Goal: Task Accomplishment & Management: Use online tool/utility

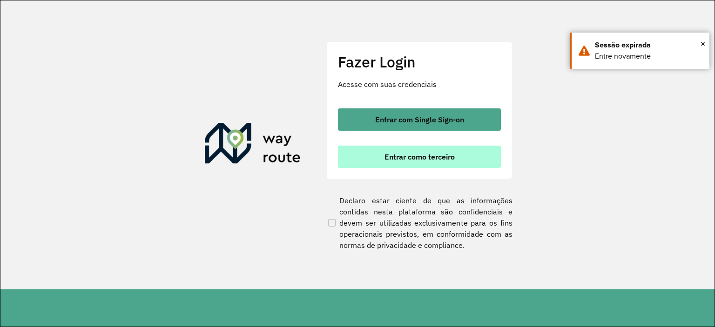
click at [432, 163] on button "Entrar como terceiro" at bounding box center [419, 157] width 163 height 22
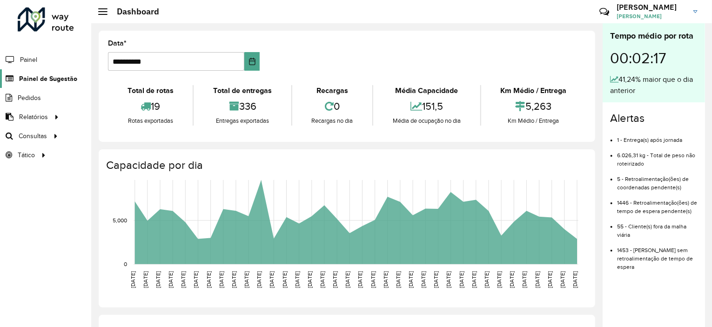
click at [63, 81] on span "Painel de Sugestão" at bounding box center [48, 79] width 58 height 10
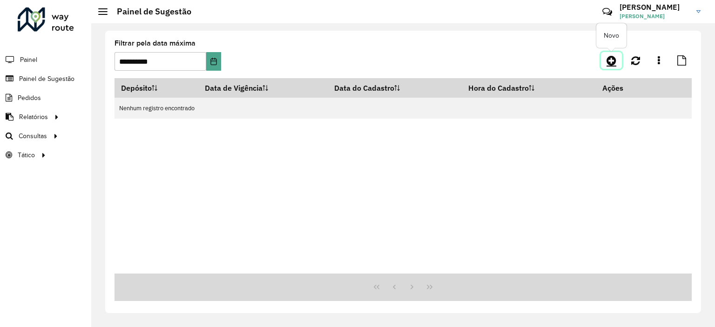
click at [611, 60] on icon at bounding box center [611, 60] width 10 height 11
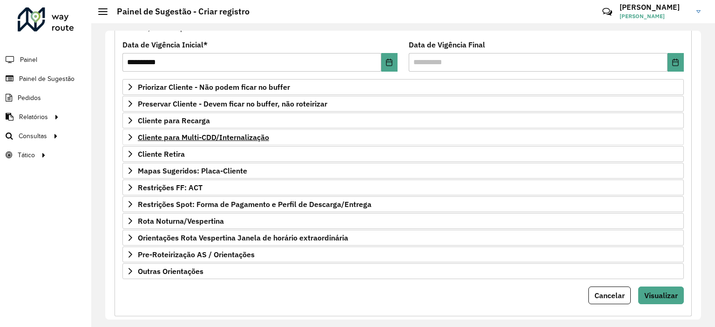
scroll to position [133, 0]
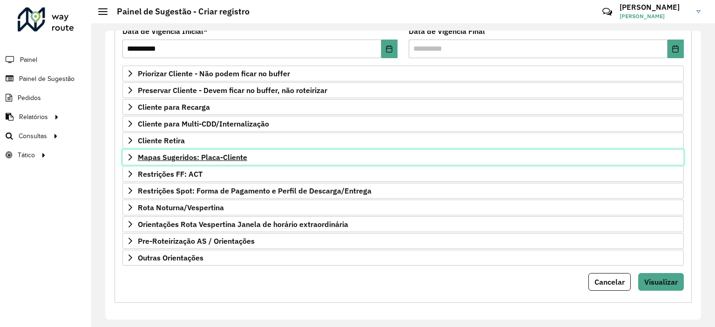
click at [205, 157] on span "Mapas Sugeridos: Placa-Cliente" at bounding box center [192, 157] width 109 height 7
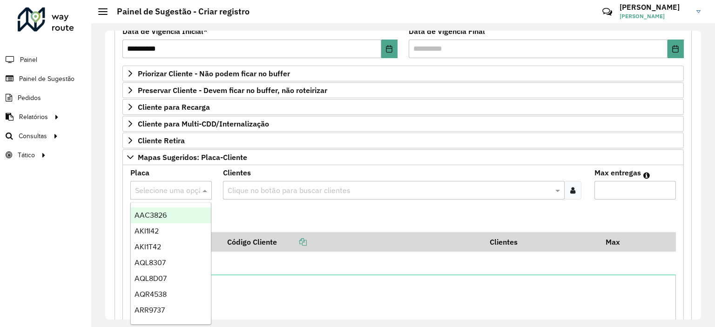
click at [183, 188] on input "text" at bounding box center [162, 190] width 54 height 11
type input "***"
click at [173, 215] on div "RXL0A50" at bounding box center [171, 216] width 81 height 16
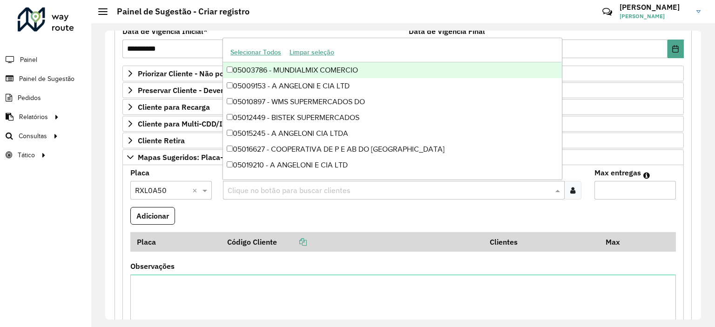
click at [250, 193] on input "text" at bounding box center [388, 190] width 327 height 11
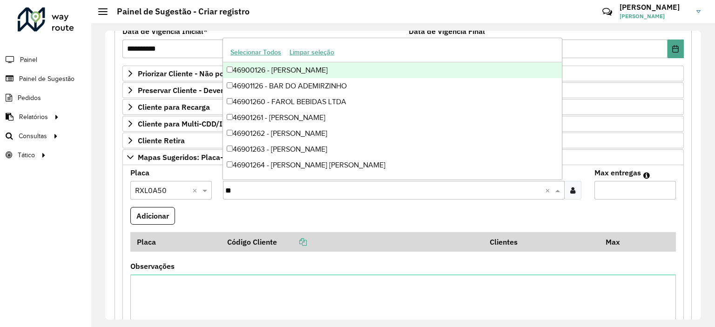
type input "*"
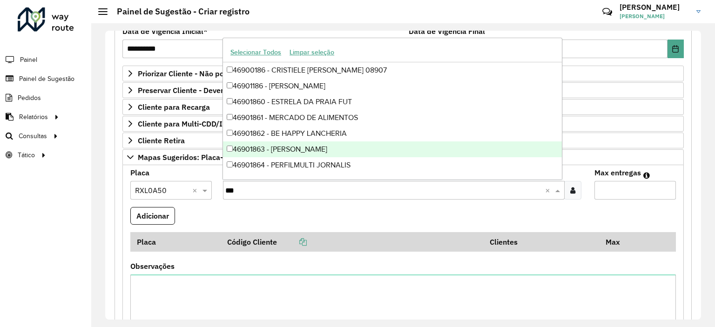
type input "****"
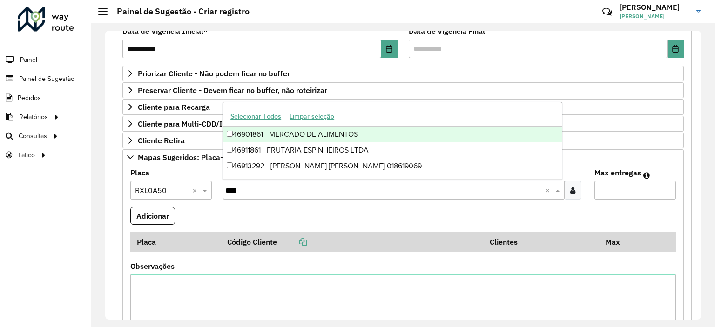
click at [350, 134] on div "46901861 - MERCADO DE ALIMENTOS" at bounding box center [392, 135] width 339 height 16
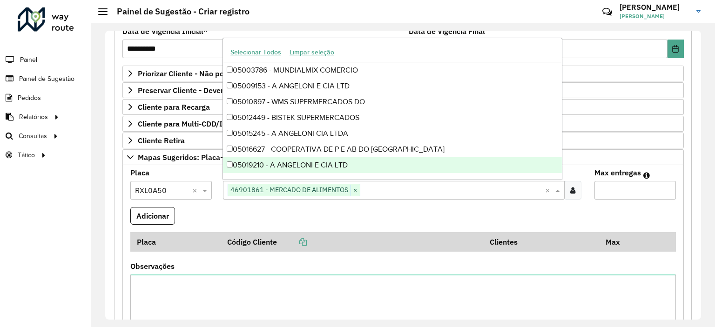
click at [635, 194] on input "Max entregas" at bounding box center [634, 190] width 81 height 19
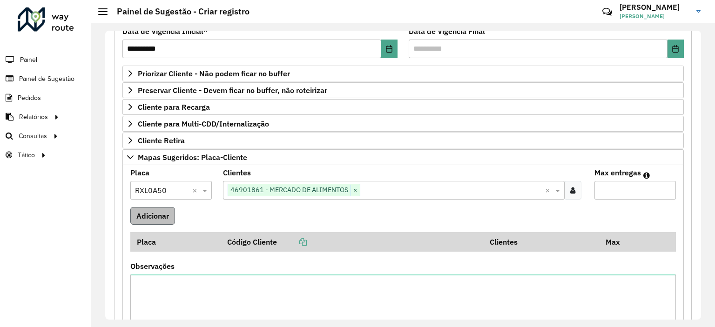
type input "*"
click at [147, 220] on button "Adicionar" at bounding box center [152, 216] width 45 height 18
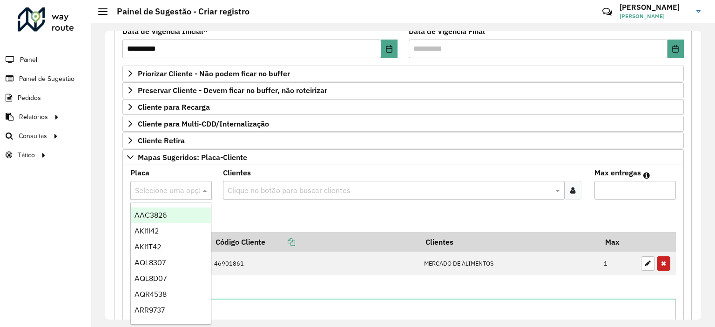
click at [190, 190] on div at bounding box center [170, 190] width 81 height 12
type input "***"
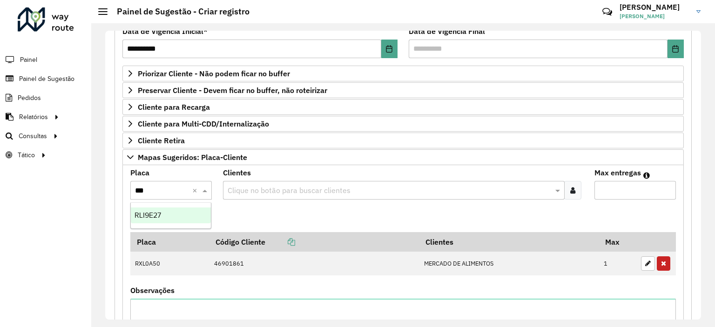
click at [188, 218] on div "RLI9E27" at bounding box center [171, 216] width 81 height 16
click at [260, 190] on input "text" at bounding box center [388, 190] width 327 height 11
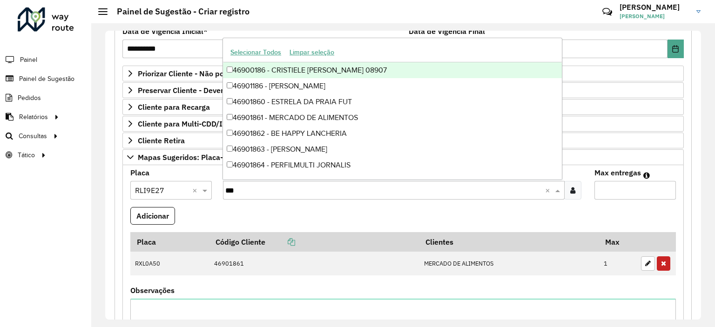
type input "****"
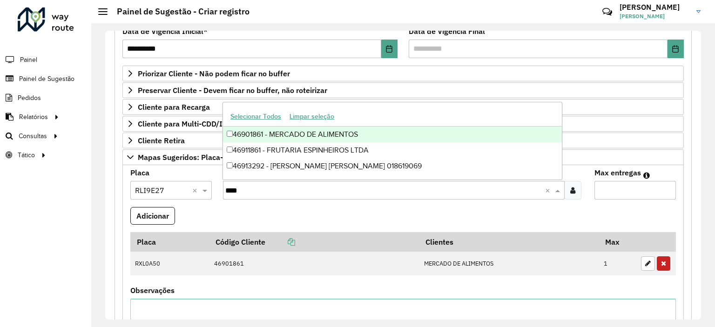
click at [281, 138] on div "46901861 - MERCADO DE ALIMENTOS" at bounding box center [392, 135] width 339 height 16
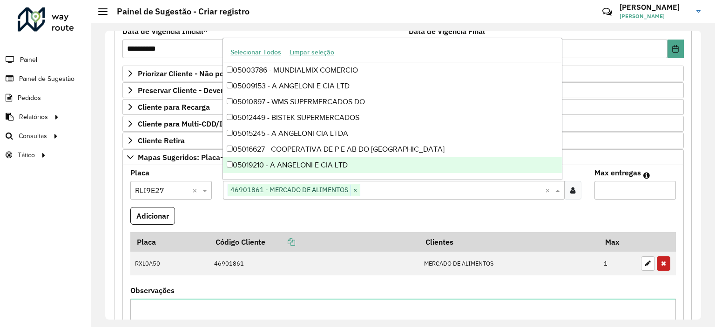
click at [639, 193] on input "Max entregas" at bounding box center [634, 190] width 81 height 19
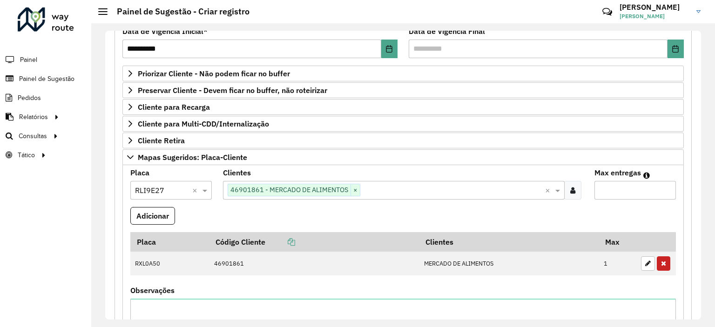
type input "*"
click at [160, 212] on button "Adicionar" at bounding box center [152, 216] width 45 height 18
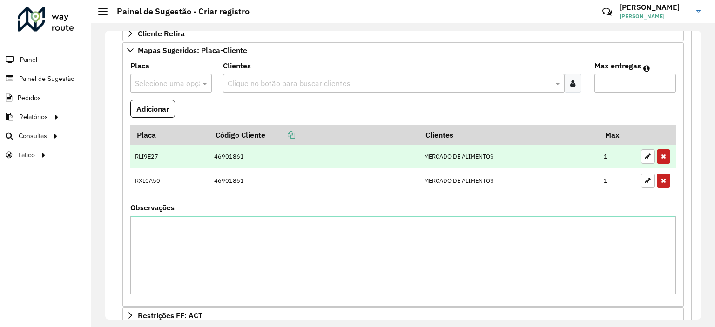
scroll to position [366, 0]
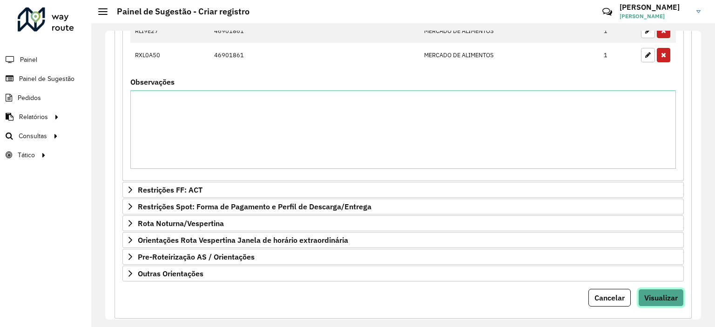
click at [654, 296] on span "Visualizar" at bounding box center [661, 297] width 34 height 9
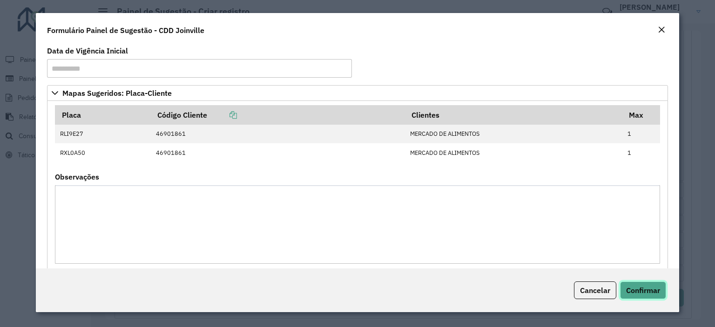
click at [651, 292] on span "Confirmar" at bounding box center [643, 290] width 34 height 9
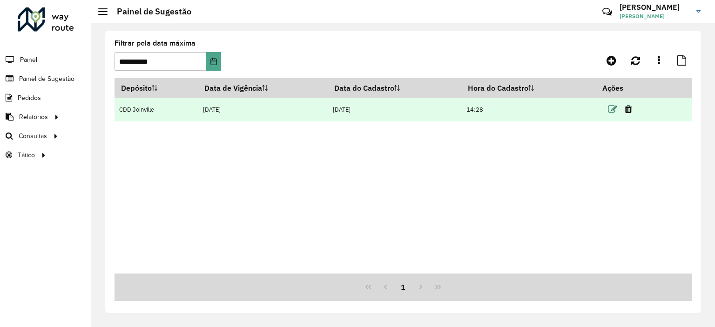
click at [610, 107] on icon at bounding box center [612, 109] width 9 height 9
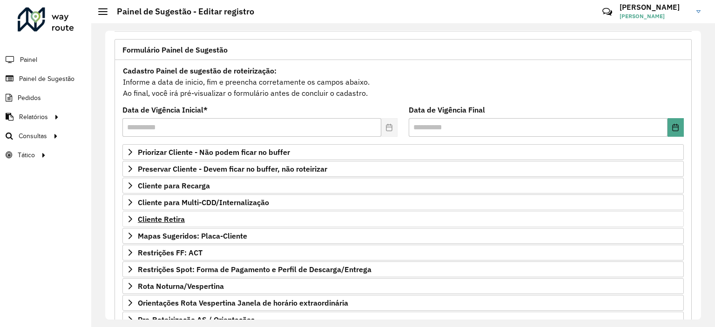
scroll to position [133, 0]
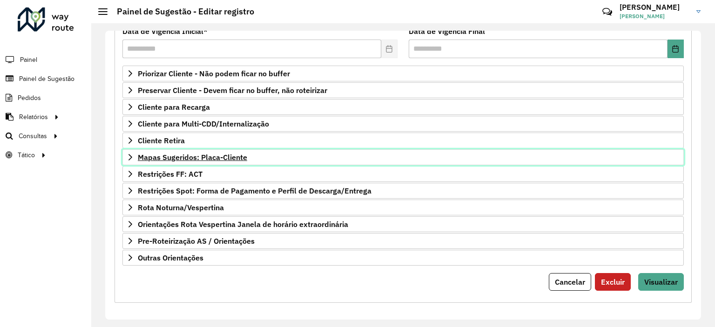
click at [177, 154] on span "Mapas Sugeridos: Placa-Cliente" at bounding box center [192, 157] width 109 height 7
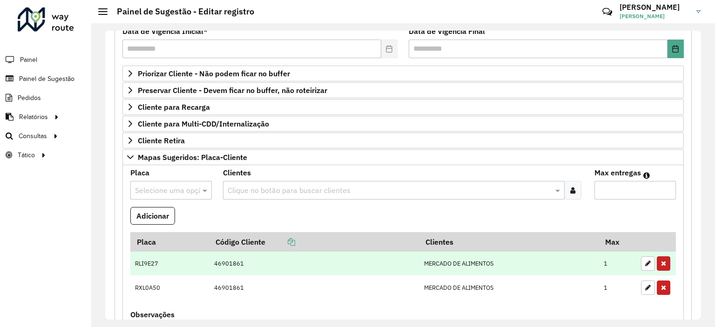
click at [661, 262] on icon "button" at bounding box center [663, 263] width 5 height 7
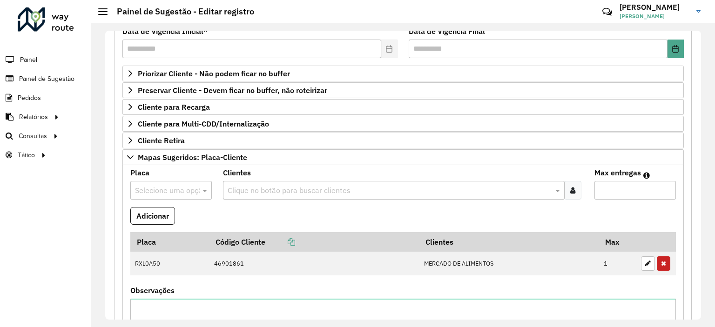
click at [177, 188] on input "text" at bounding box center [162, 190] width 54 height 11
type input "***"
click at [184, 215] on div "RLI9E27" at bounding box center [171, 216] width 81 height 16
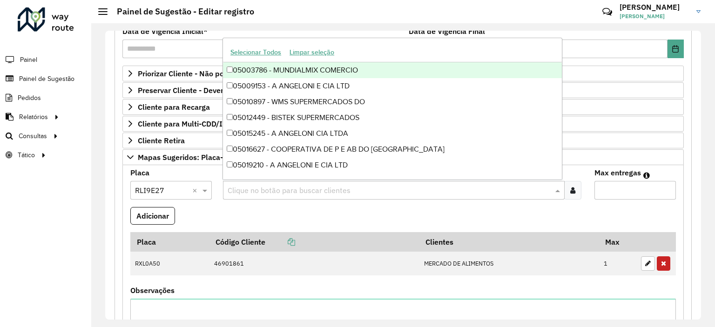
click at [271, 188] on input "text" at bounding box center [388, 190] width 327 height 11
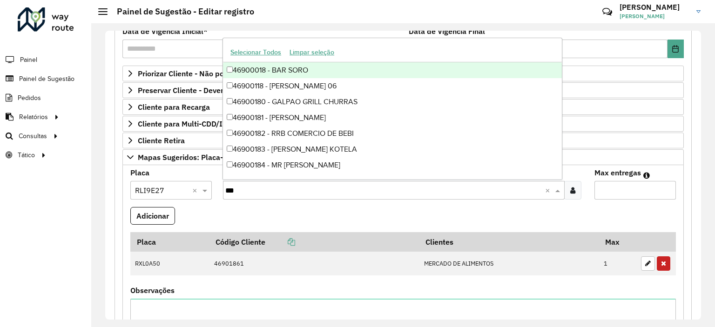
type input "****"
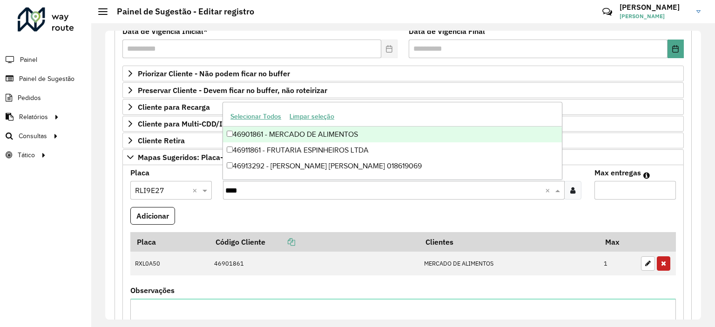
click at [293, 137] on div "46901861 - MERCADO DE ALIMENTOS" at bounding box center [392, 135] width 339 height 16
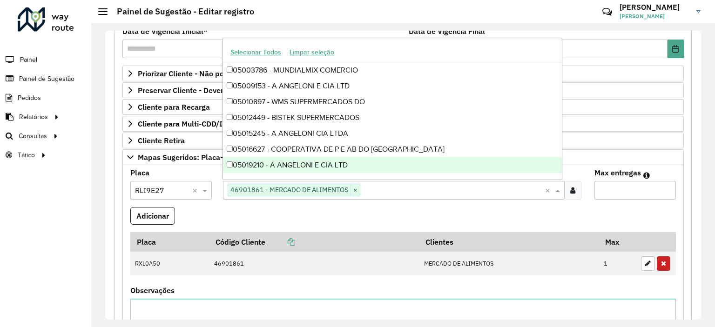
click at [630, 181] on input "Max entregas" at bounding box center [634, 190] width 81 height 19
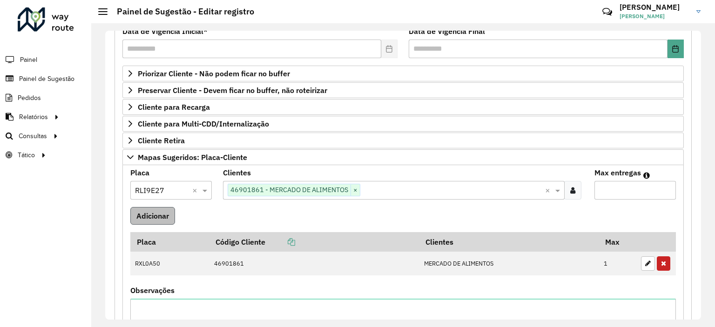
type input "*"
drag, startPoint x: 156, startPoint y: 219, endPoint x: 418, endPoint y: 298, distance: 273.7
click at [160, 221] on button "Adicionar" at bounding box center [152, 216] width 45 height 18
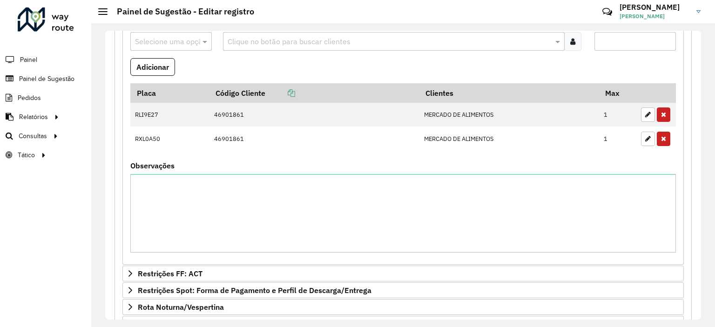
scroll to position [366, 0]
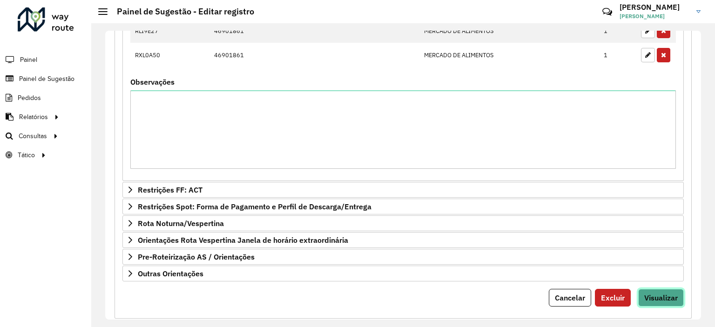
click at [651, 296] on span "Visualizar" at bounding box center [661, 297] width 34 height 9
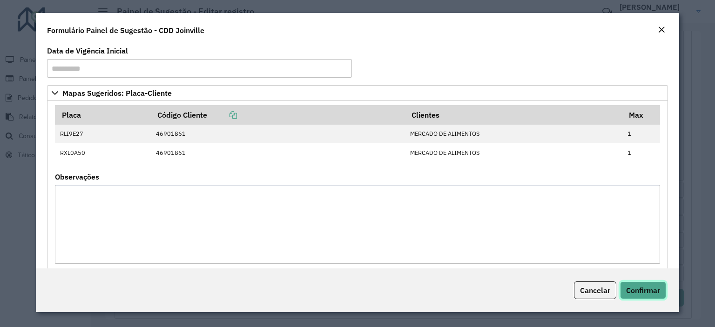
click at [637, 294] on span "Confirmar" at bounding box center [643, 290] width 34 height 9
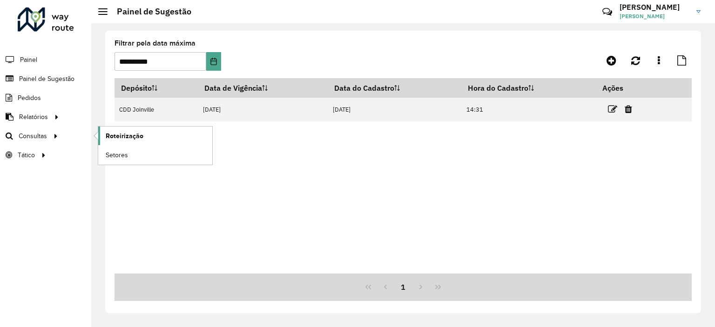
click at [100, 137] on link "Roteirização" at bounding box center [155, 136] width 114 height 19
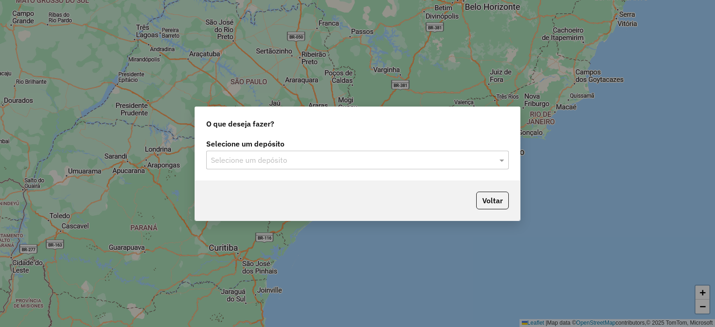
click at [458, 160] on input "text" at bounding box center [348, 160] width 275 height 11
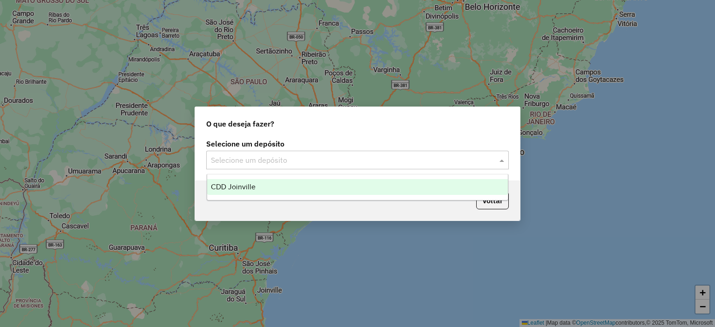
click at [409, 187] on div "CDD Joinville" at bounding box center [357, 187] width 301 height 16
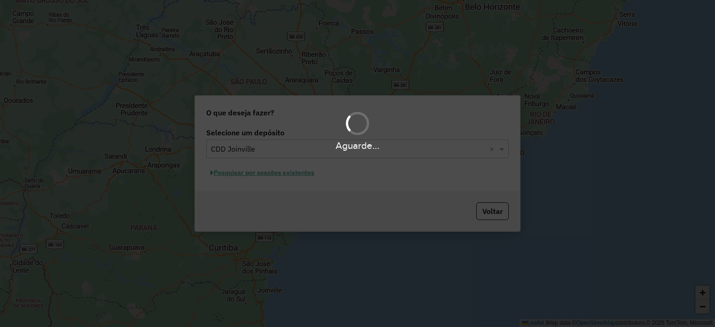
click at [266, 175] on div "Aguarde..." at bounding box center [357, 163] width 715 height 327
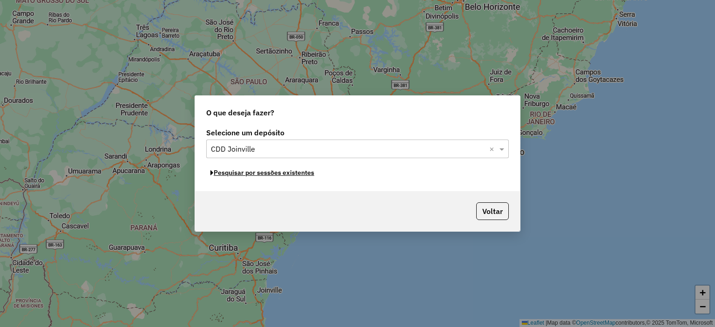
click at [278, 176] on button "Pesquisar por sessões existentes" at bounding box center [262, 173] width 112 height 14
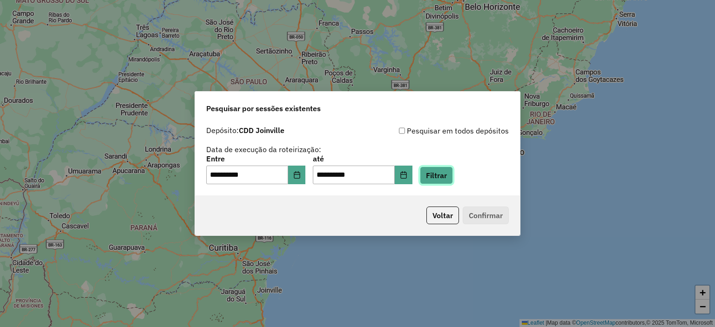
click at [453, 179] on button "Filtrar" at bounding box center [436, 176] width 33 height 18
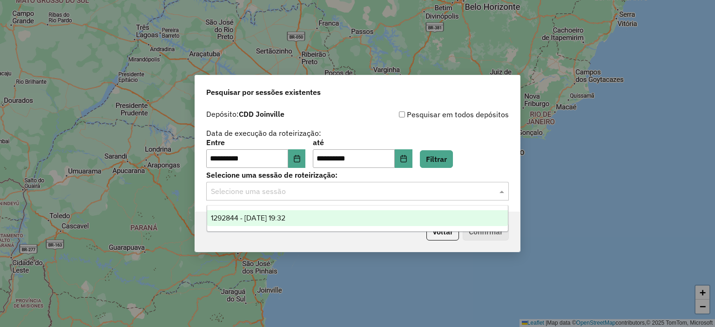
click at [348, 194] on input "text" at bounding box center [348, 191] width 275 height 11
drag, startPoint x: 336, startPoint y: 219, endPoint x: 363, endPoint y: 226, distance: 28.4
click at [336, 219] on div "1292844 - [DATE] 19:32" at bounding box center [357, 218] width 301 height 16
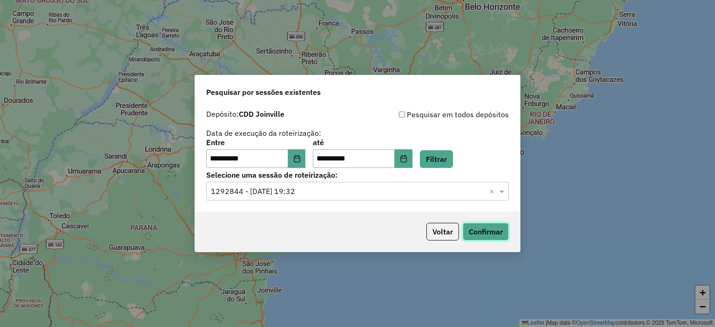
click at [474, 231] on button "Confirmar" at bounding box center [486, 232] width 46 height 18
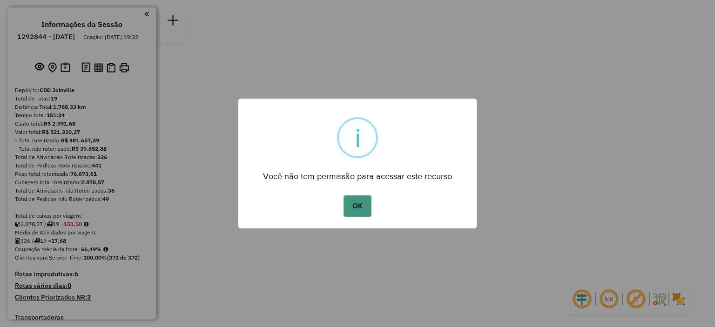
click at [358, 213] on button "OK" at bounding box center [356, 205] width 27 height 21
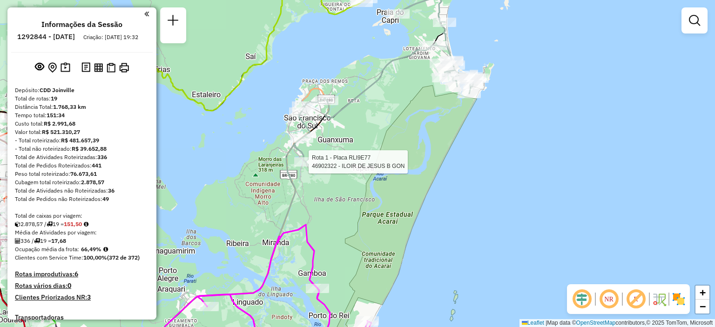
select select "**********"
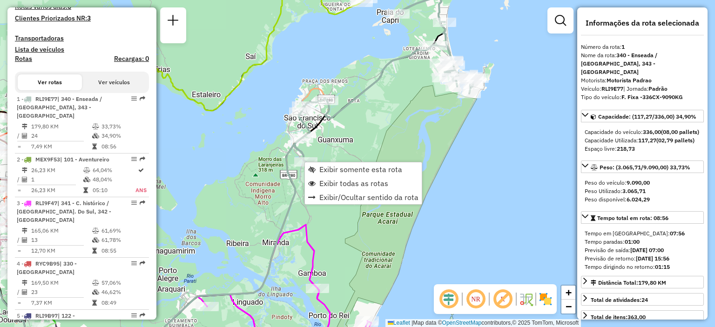
scroll to position [373, 0]
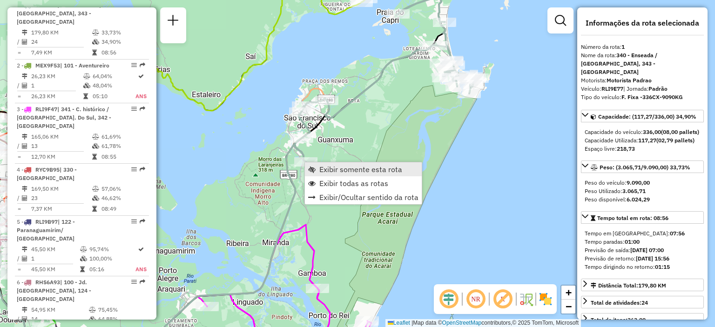
click at [352, 172] on span "Exibir somente esta rota" at bounding box center [360, 169] width 83 height 7
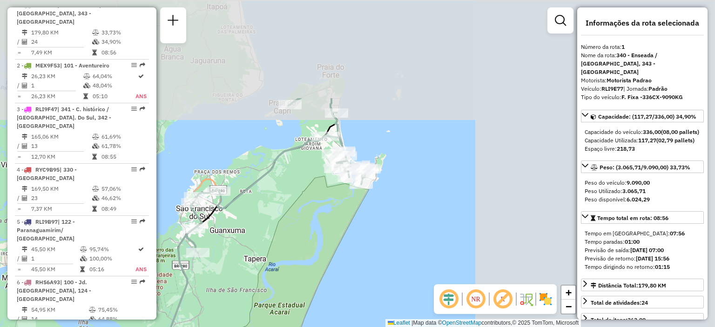
drag, startPoint x: 510, startPoint y: 93, endPoint x: 240, endPoint y: 225, distance: 300.1
click at [240, 225] on div "Janela de atendimento Grade de atendimento Capacidade Transportadoras Veículos …" at bounding box center [357, 163] width 715 height 327
